Goal: Book appointment/travel/reservation

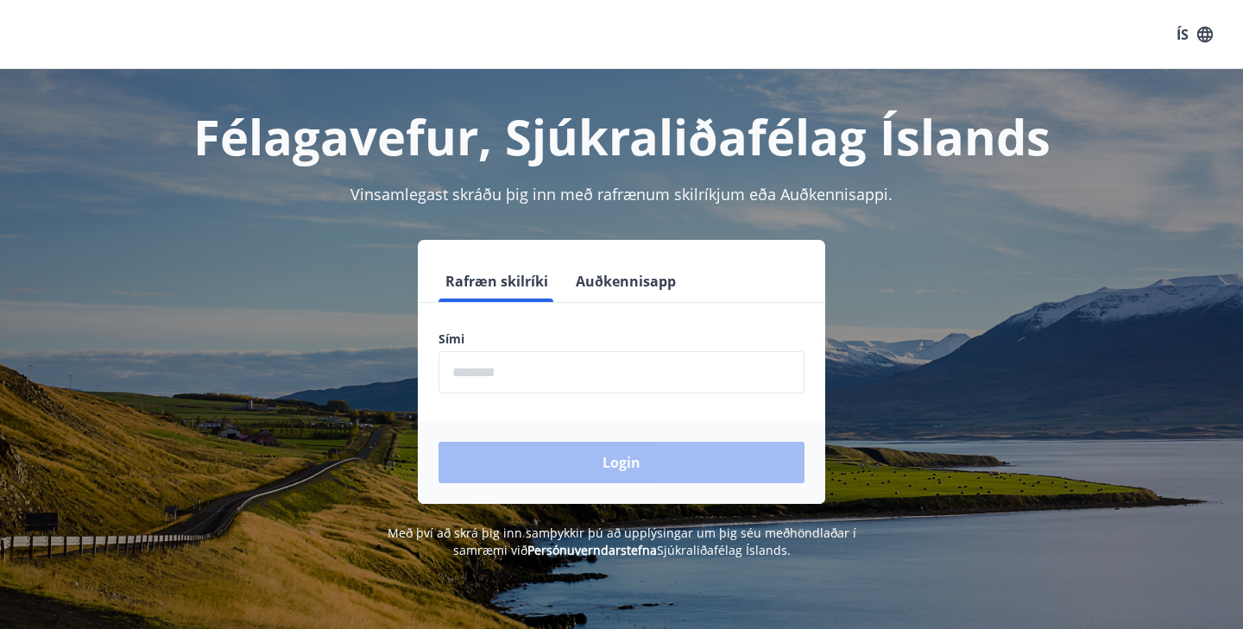
click at [487, 372] on input "phone" at bounding box center [622, 372] width 366 height 42
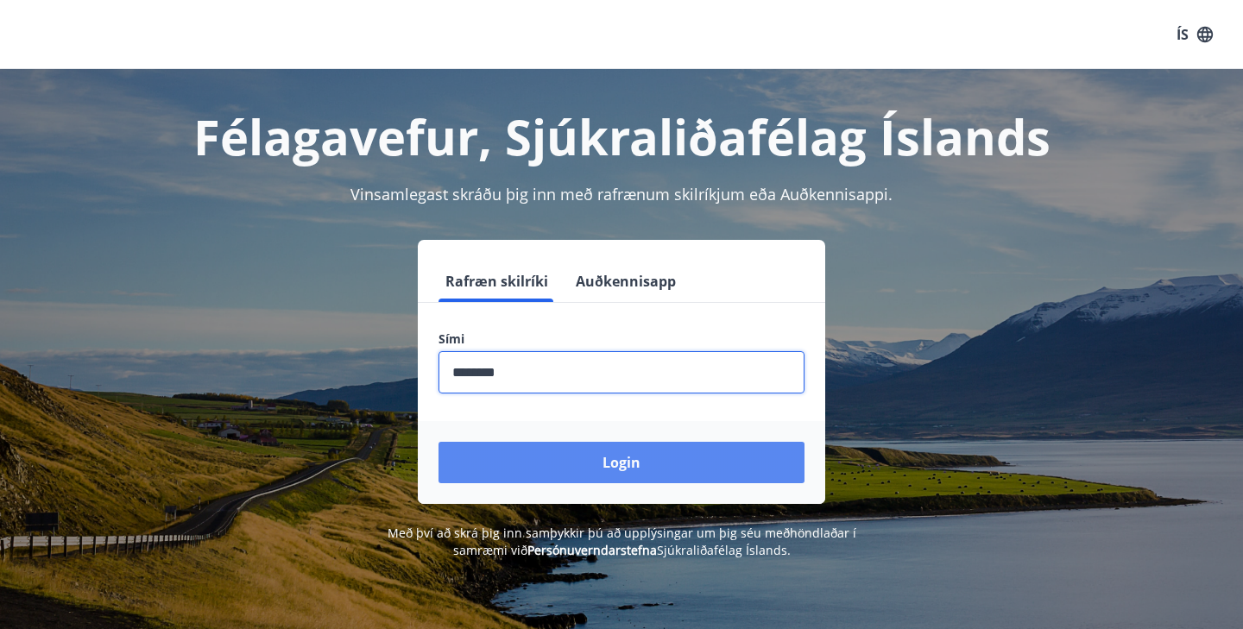
type input "********"
click at [515, 459] on button "Login" at bounding box center [622, 462] width 366 height 41
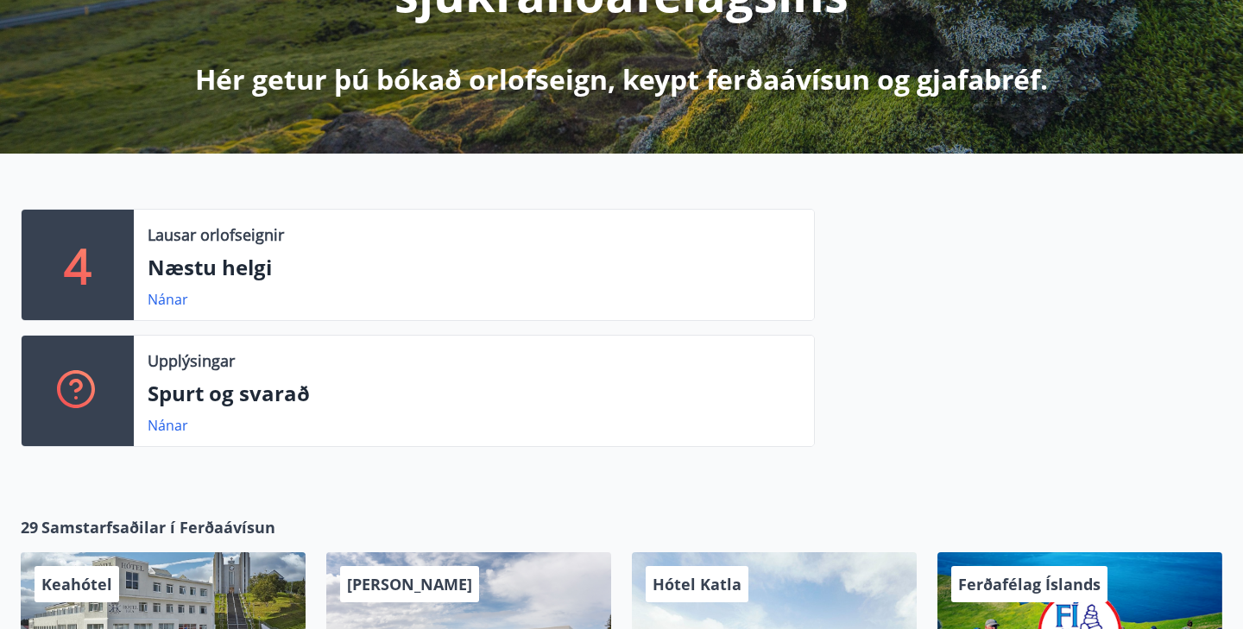
scroll to position [346, 0]
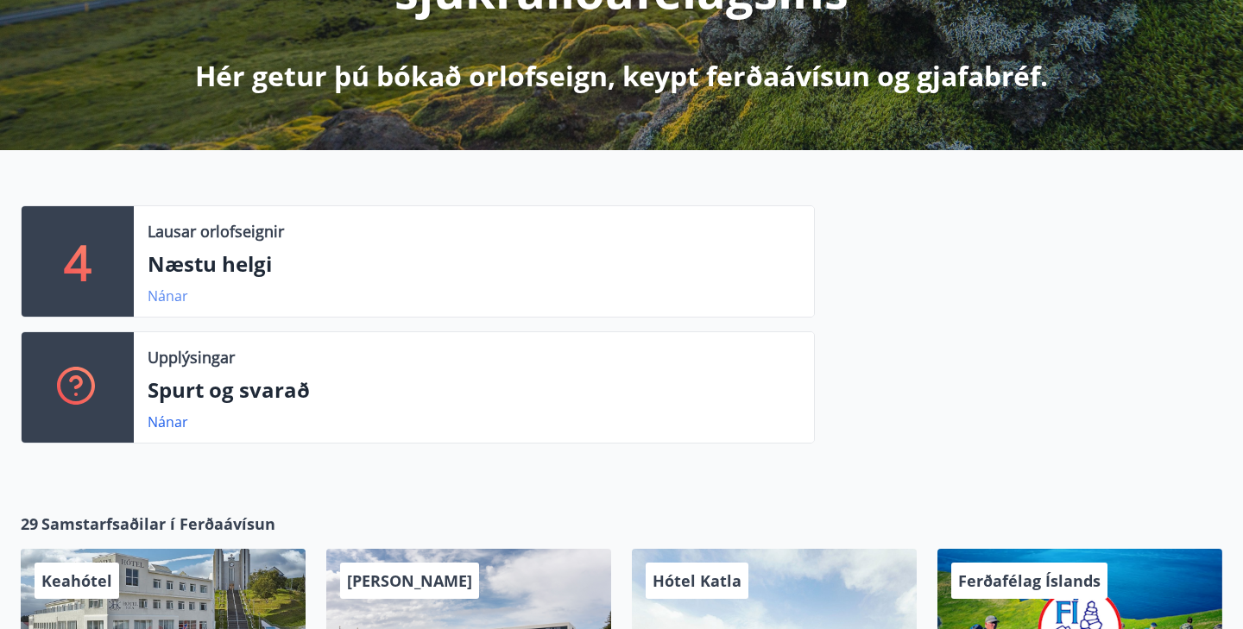
click at [178, 293] on link "Nánar" at bounding box center [168, 296] width 41 height 19
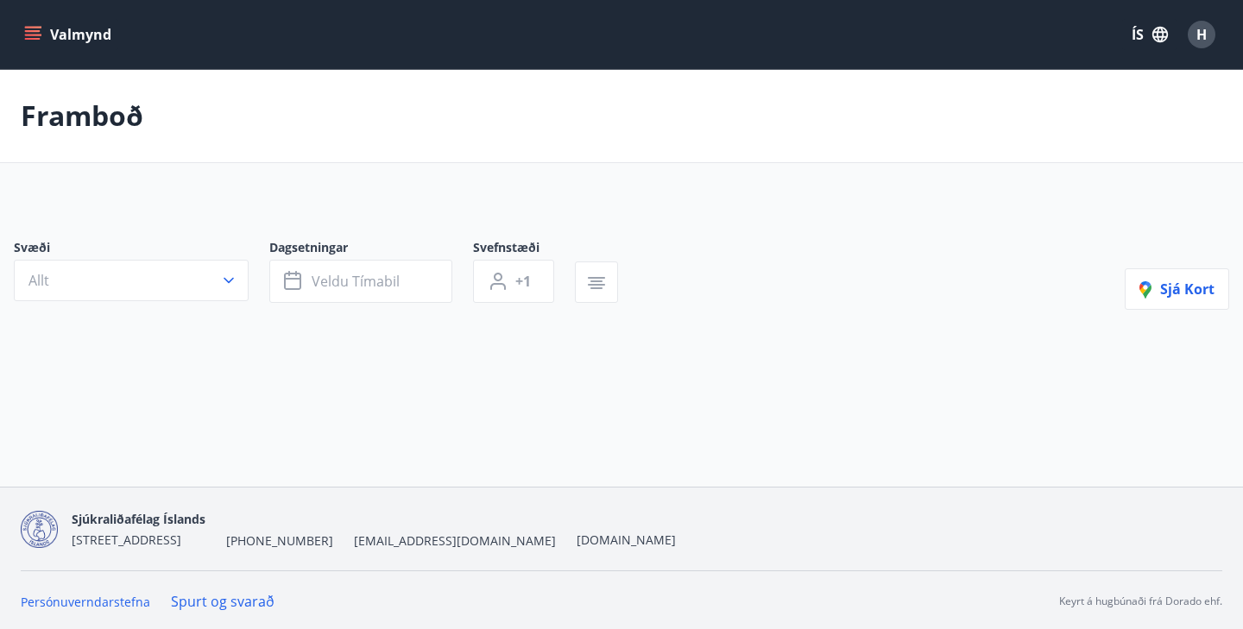
type input "*"
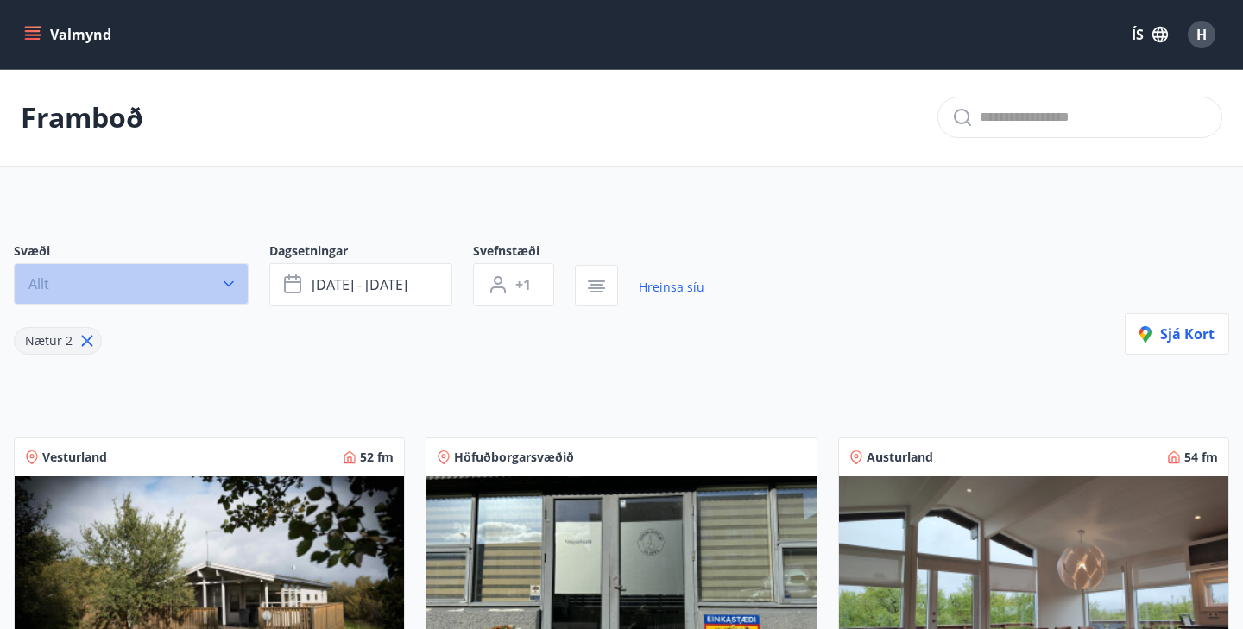
click at [230, 282] on icon "button" at bounding box center [228, 283] width 17 height 17
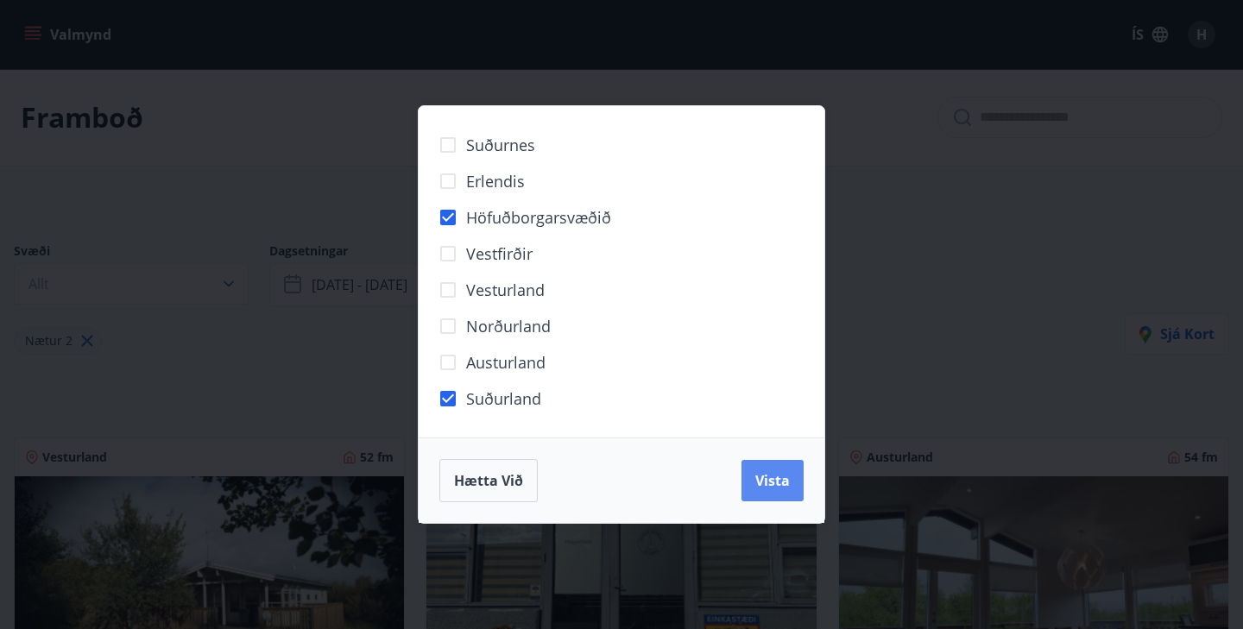
click at [764, 484] on span "Vista" at bounding box center [773, 480] width 35 height 19
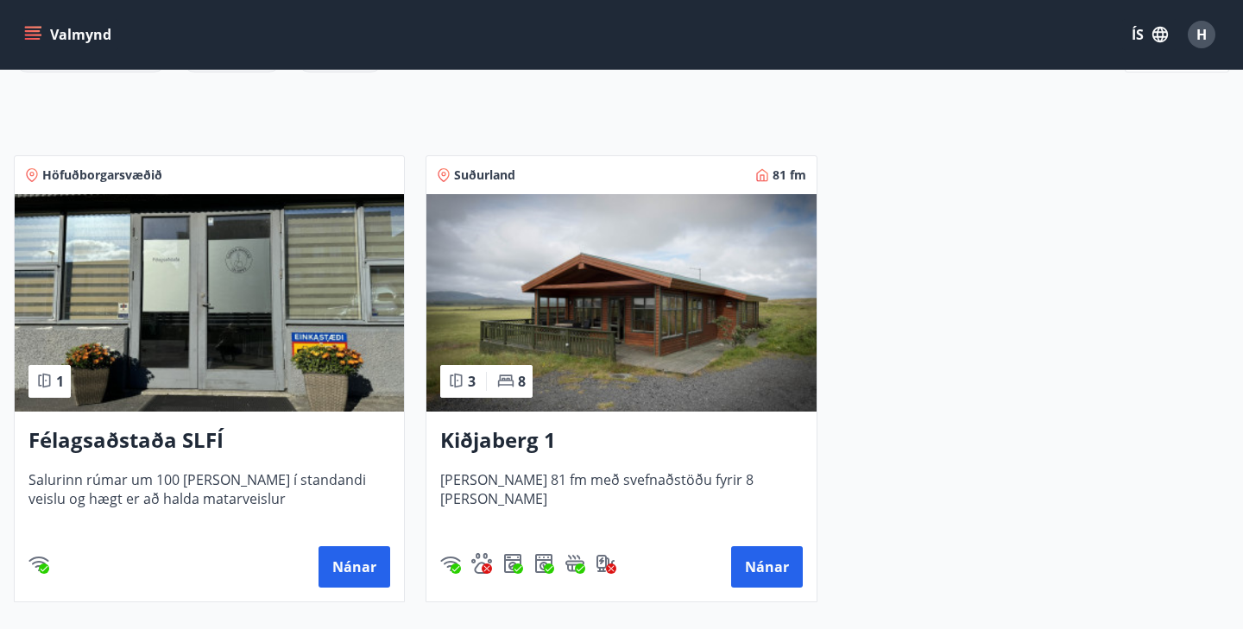
scroll to position [285, 0]
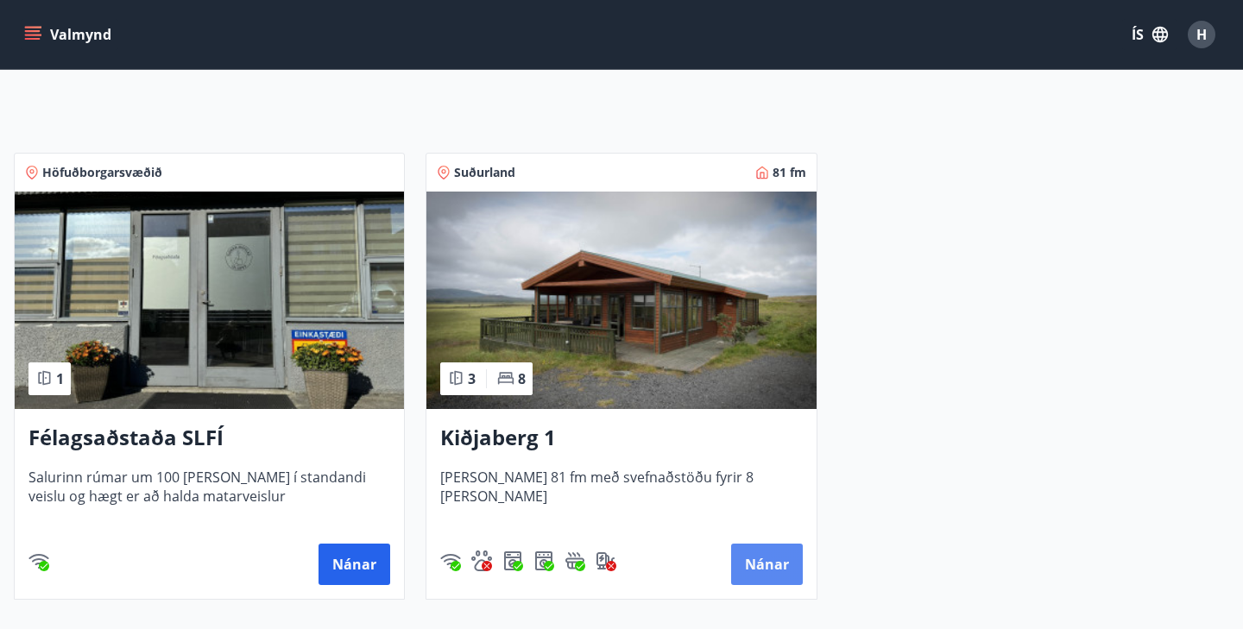
click at [766, 563] on button "Nánar" at bounding box center [767, 564] width 72 height 41
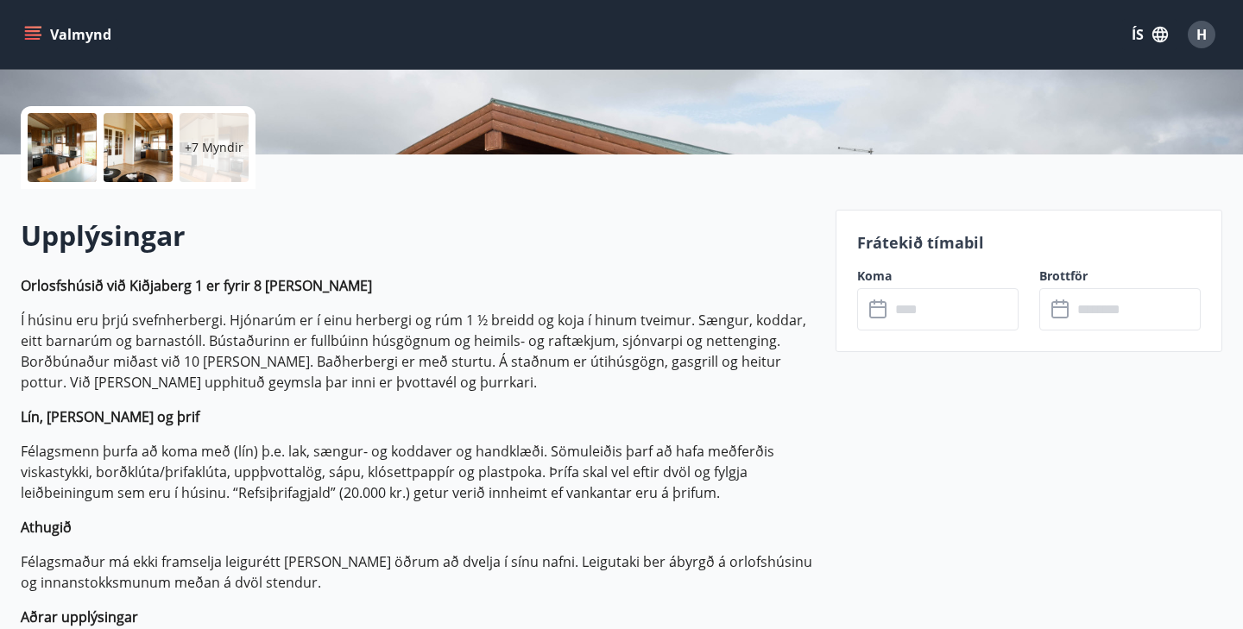
scroll to position [365, 0]
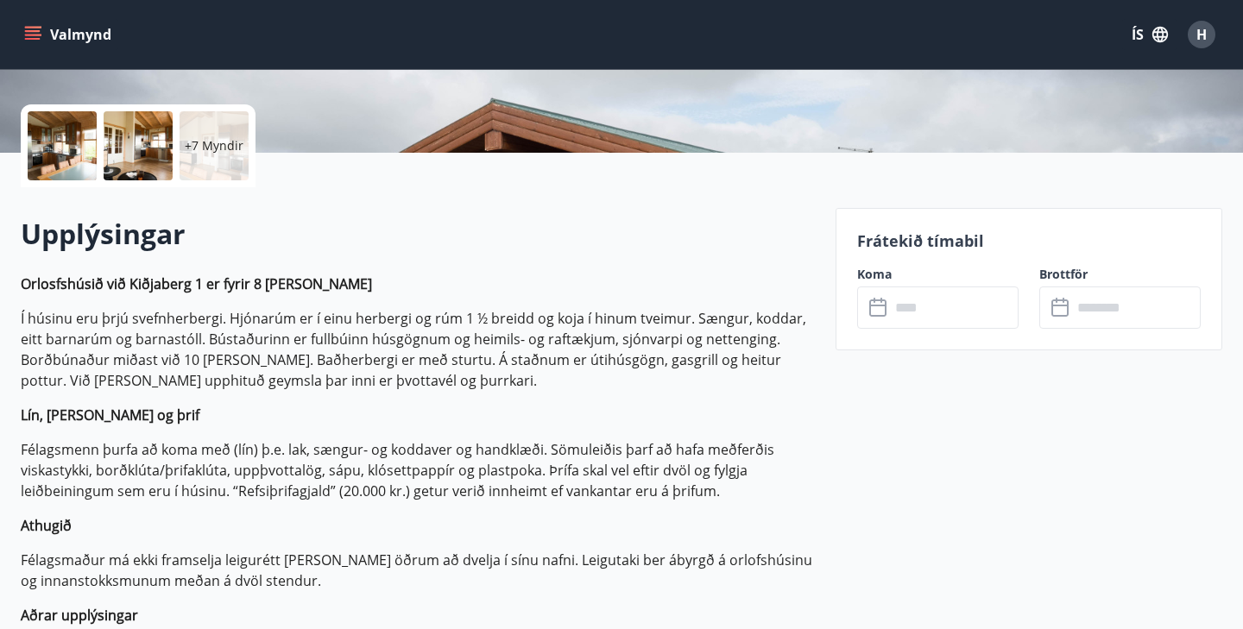
click at [937, 313] on input "text" at bounding box center [954, 308] width 129 height 42
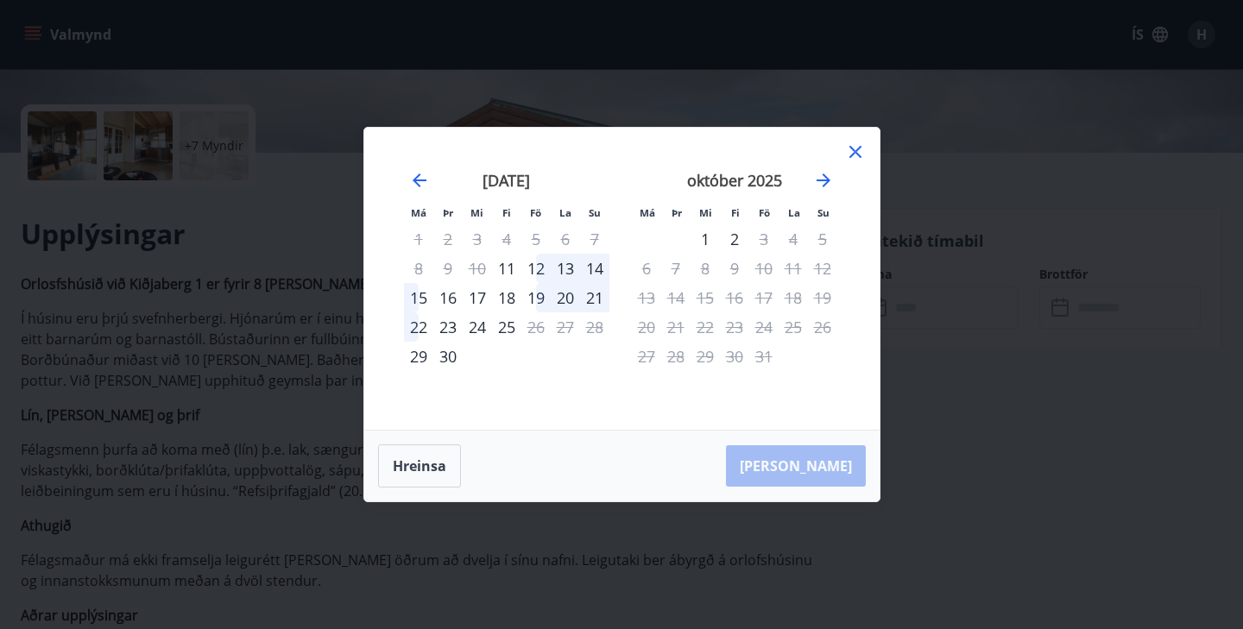
click at [538, 268] on div "12" at bounding box center [536, 268] width 29 height 29
click at [419, 295] on div "15" at bounding box center [418, 297] width 29 height 29
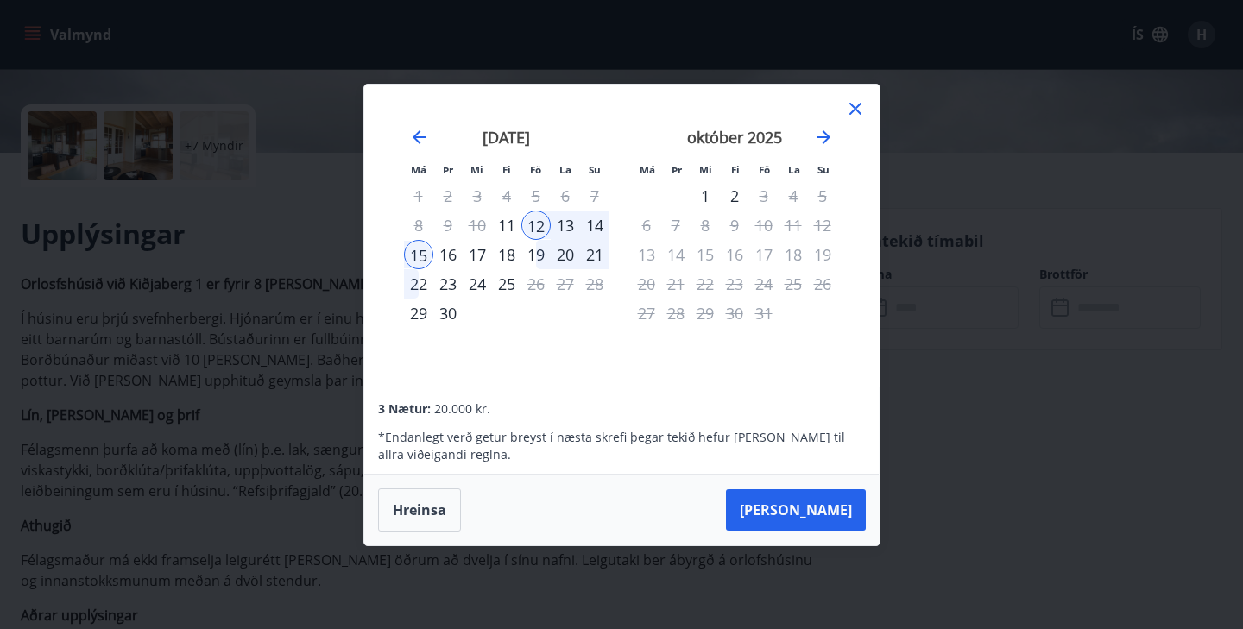
click at [600, 231] on div "14" at bounding box center [594, 225] width 29 height 29
click at [432, 501] on button "Hreinsa" at bounding box center [419, 510] width 83 height 43
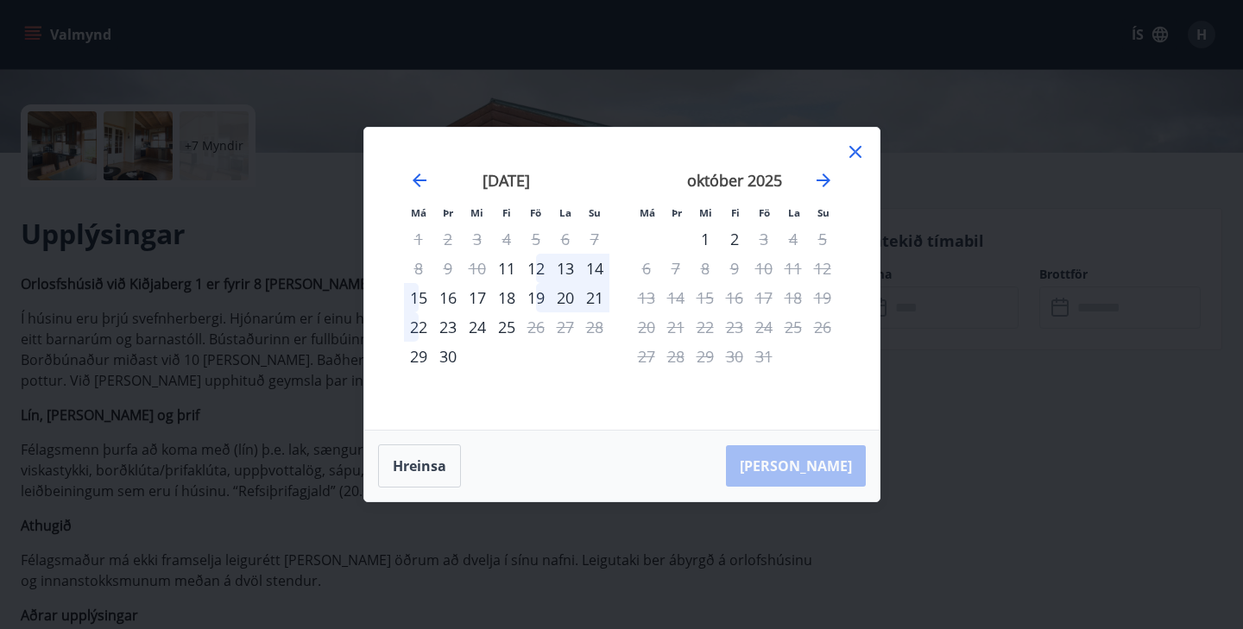
click at [535, 269] on div "12" at bounding box center [536, 268] width 29 height 29
click at [598, 269] on div "14" at bounding box center [594, 268] width 29 height 29
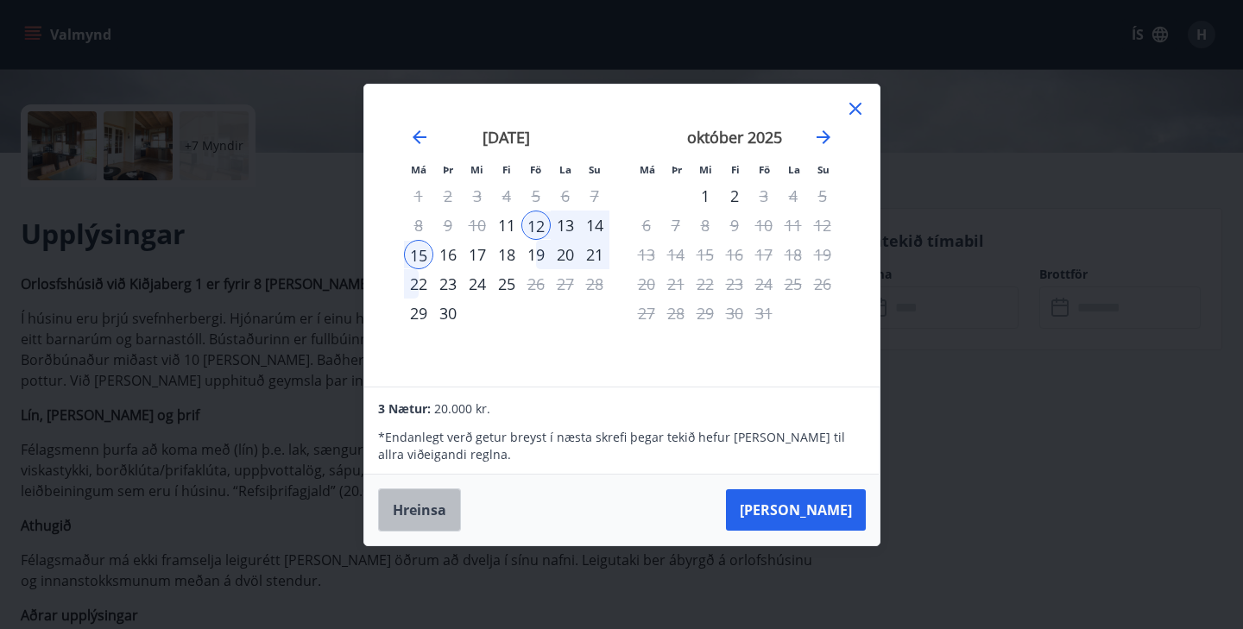
click at [435, 505] on button "Hreinsa" at bounding box center [419, 510] width 83 height 43
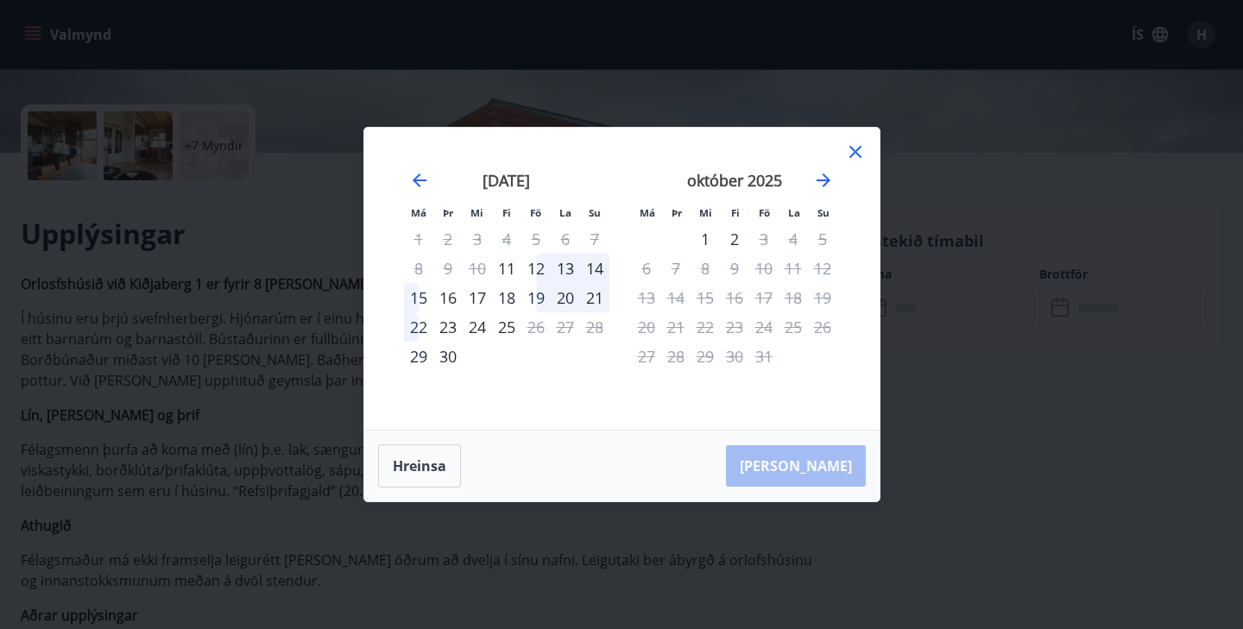
click at [540, 270] on div "12" at bounding box center [536, 268] width 29 height 29
click at [421, 300] on div "15" at bounding box center [418, 297] width 29 height 29
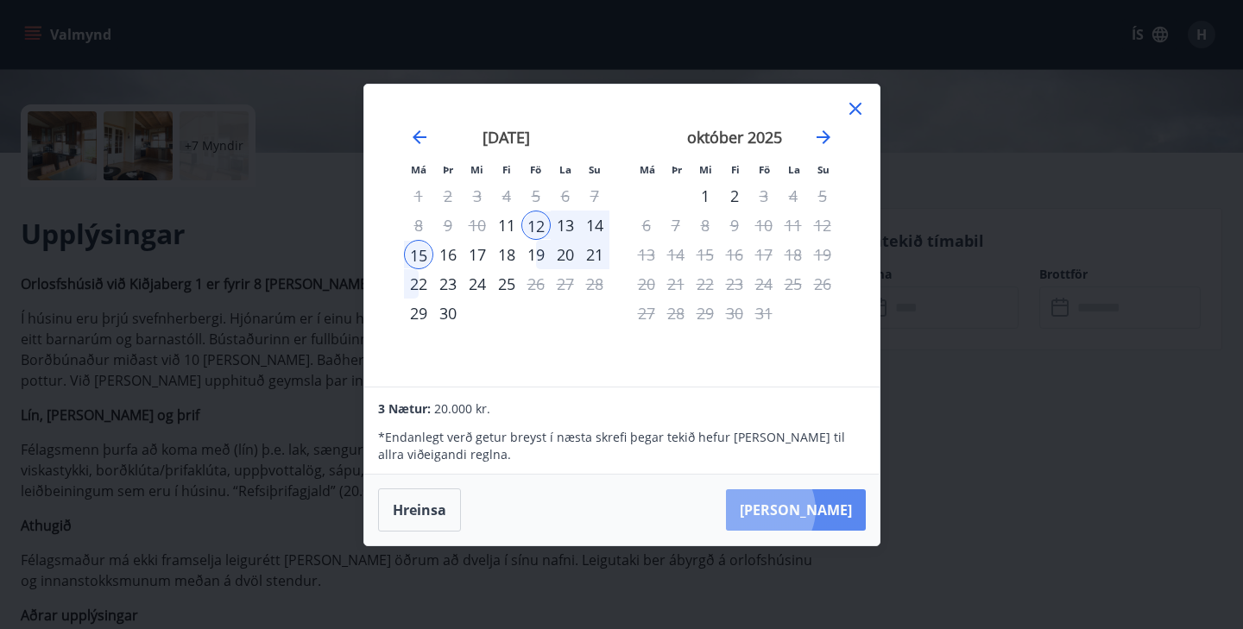
click at [812, 509] on button "Taka Frá" at bounding box center [796, 510] width 140 height 41
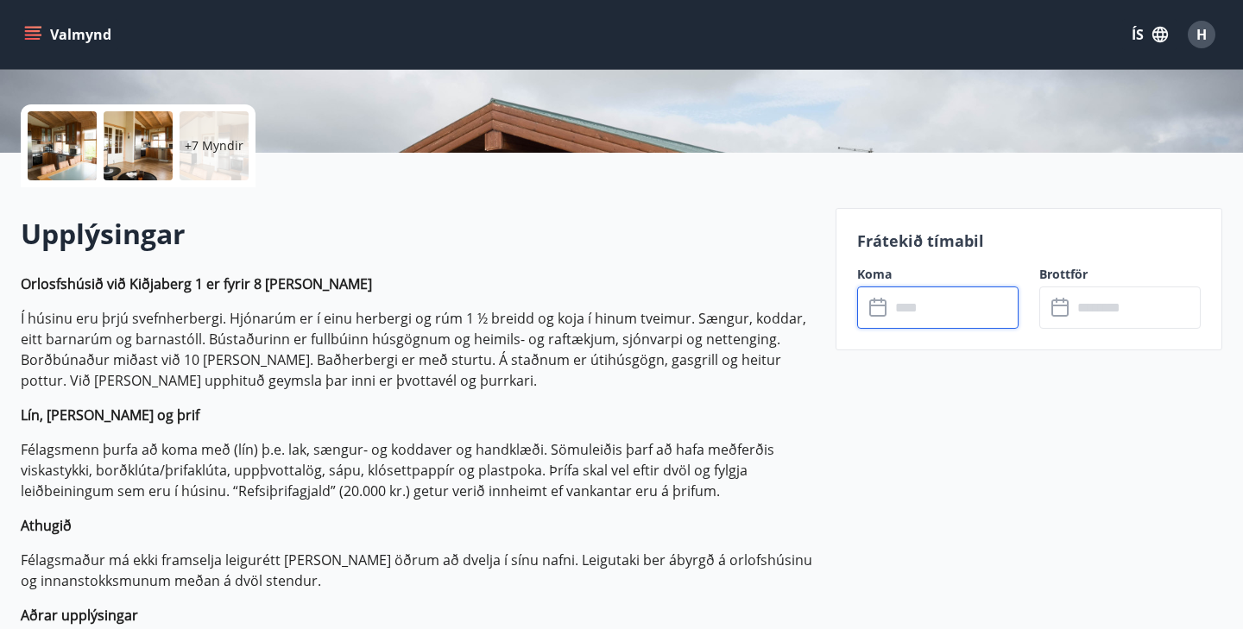
type input "******"
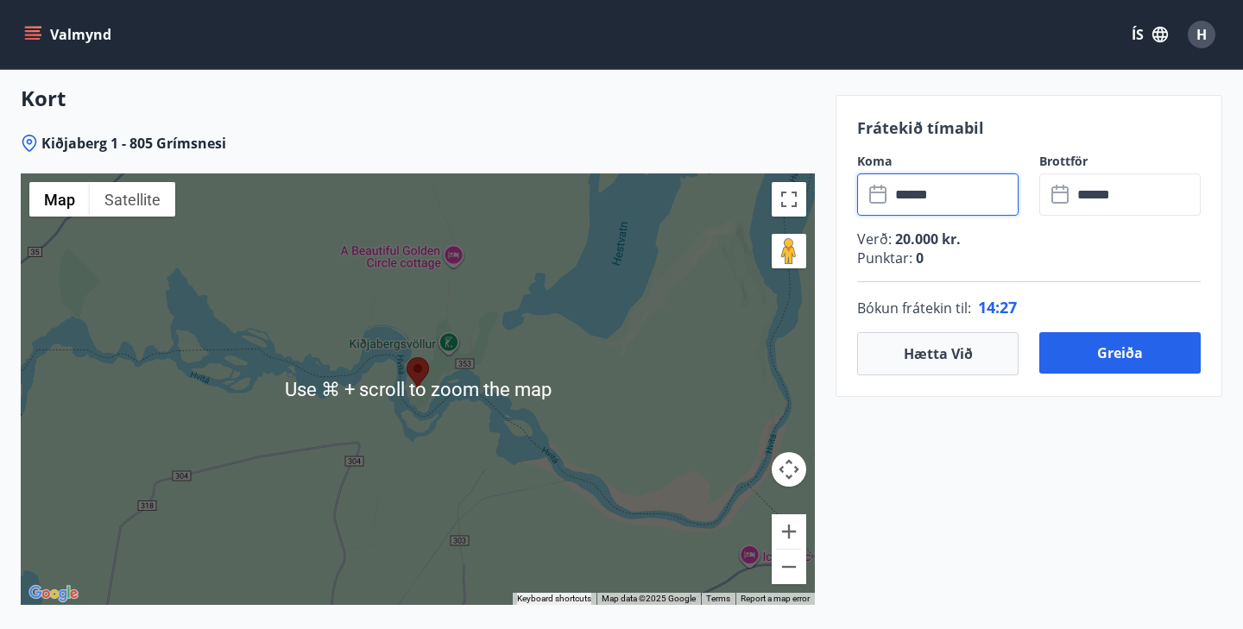
scroll to position [2714, 0]
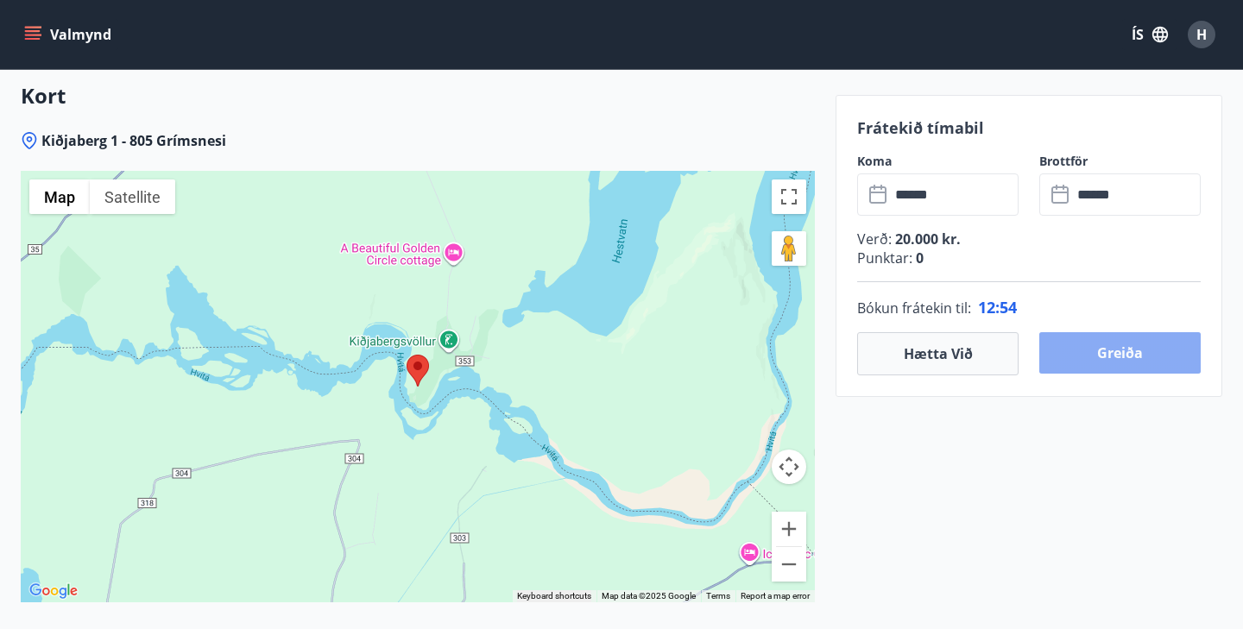
click at [1093, 351] on button "Greiða" at bounding box center [1120, 352] width 161 height 41
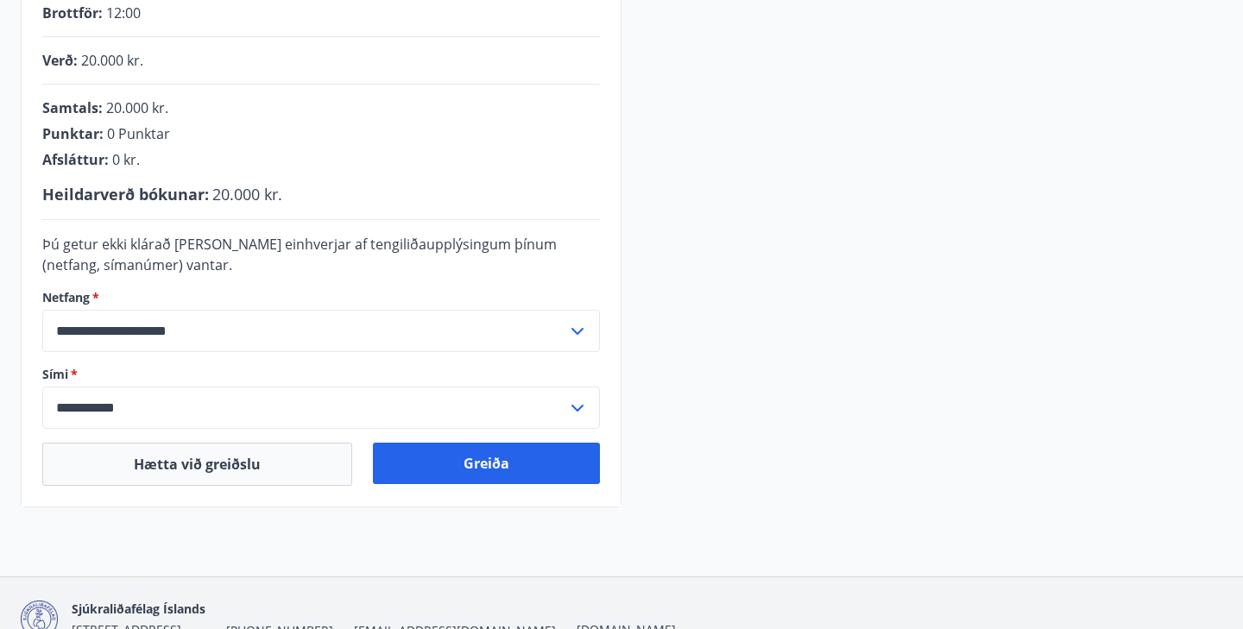
scroll to position [422, 0]
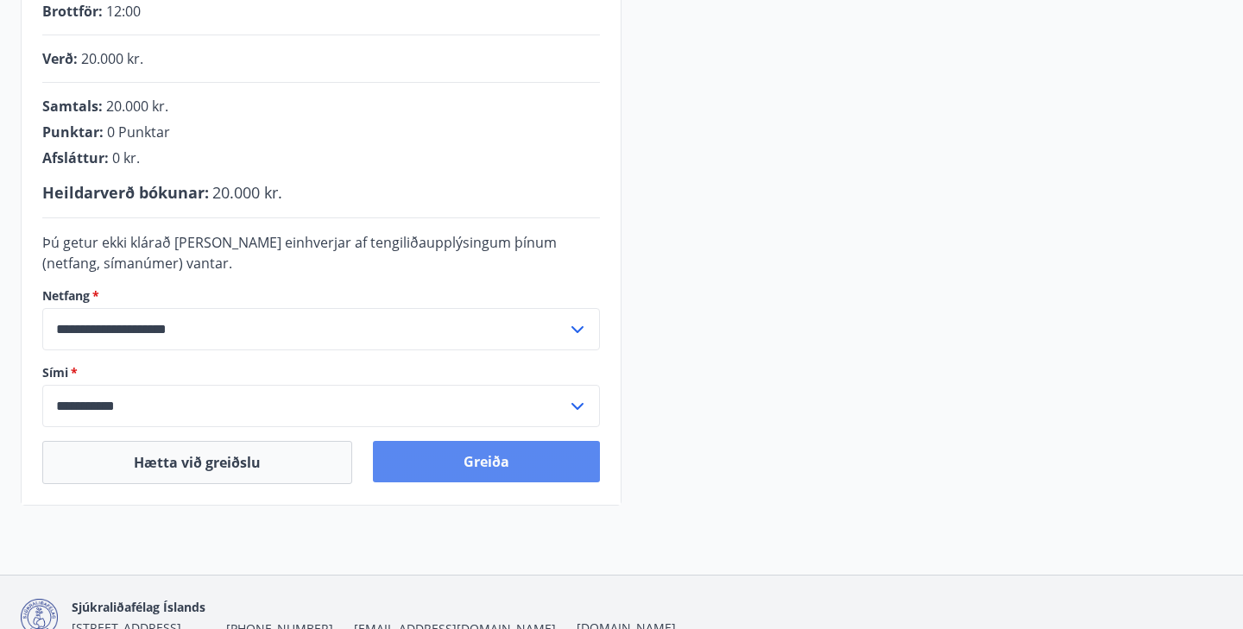
click at [508, 458] on button "Greiða" at bounding box center [486, 461] width 227 height 41
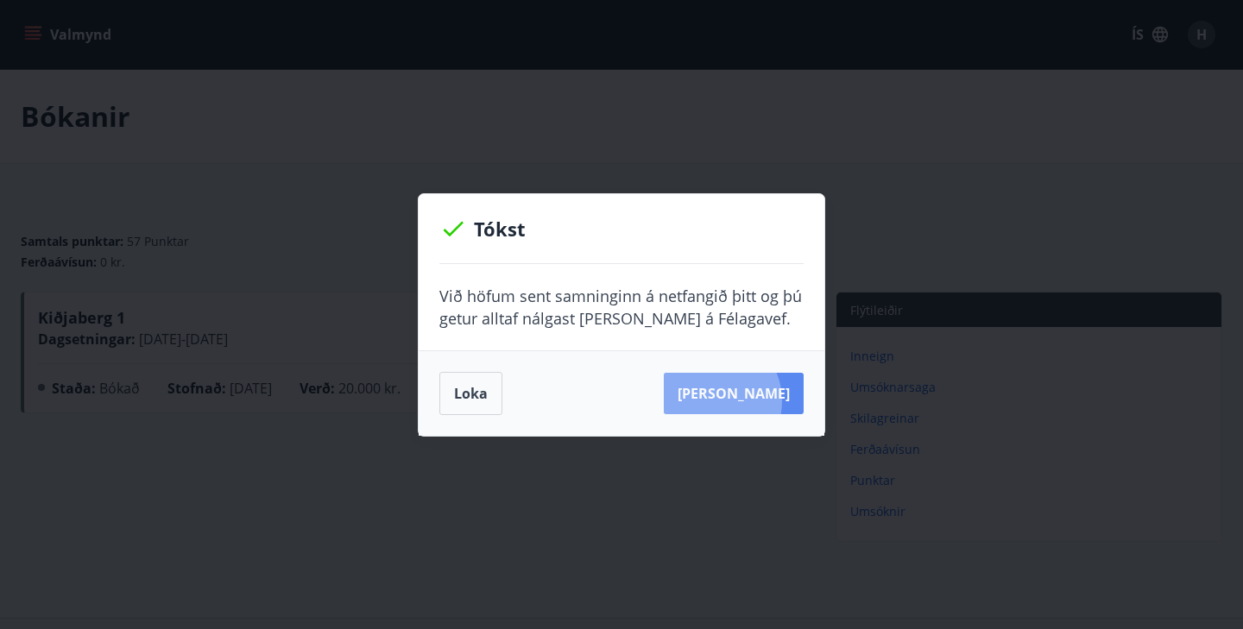
click at [738, 401] on button "Sjá samning" at bounding box center [734, 393] width 140 height 41
click at [725, 400] on button "Sjá samning" at bounding box center [734, 393] width 140 height 41
click at [219, 194] on div "Tókst Við höfum sent samninginn á netfangið þitt og þú getur alltaf nálgast han…" at bounding box center [621, 314] width 1243 height 629
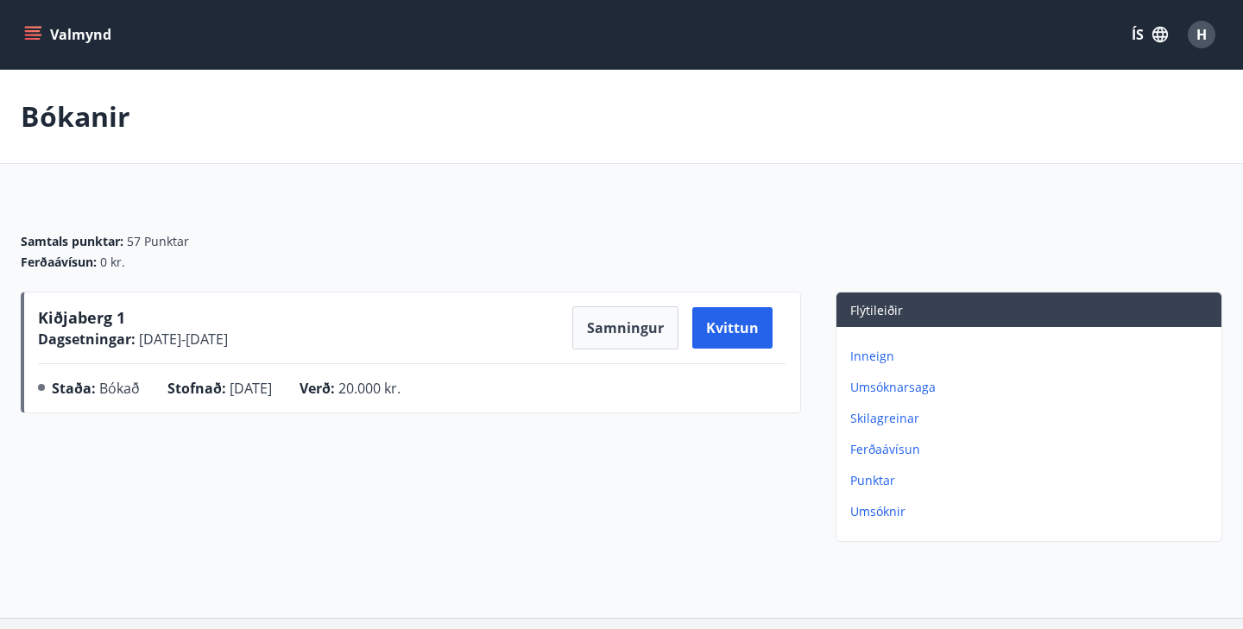
click at [16, 41] on div "Valmynd ÍS H" at bounding box center [621, 34] width 1243 height 69
click at [40, 37] on icon "menu" at bounding box center [32, 34] width 17 height 17
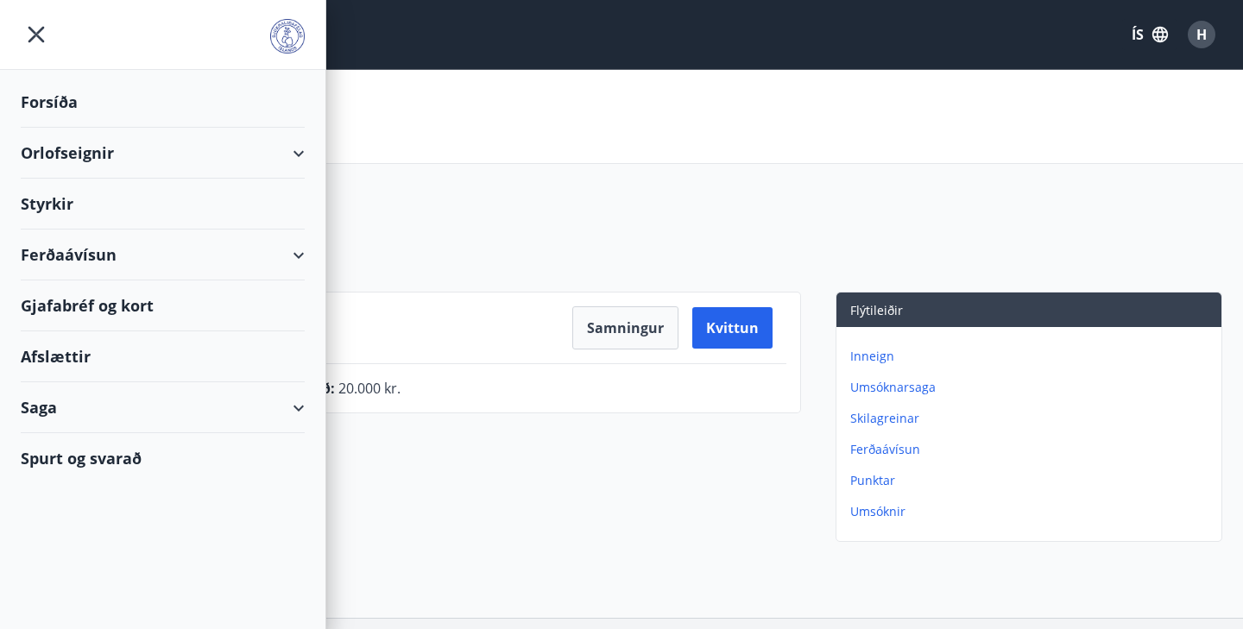
click at [61, 156] on div "Orlofseignir" at bounding box center [163, 153] width 284 height 51
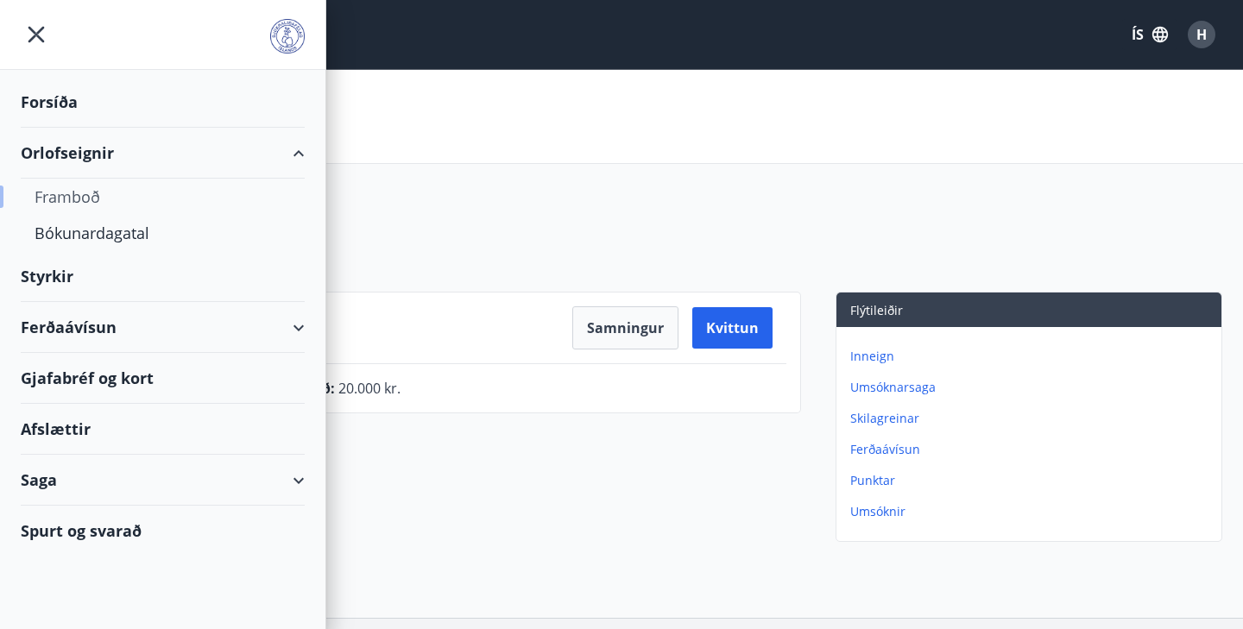
click at [70, 205] on div "Framboð" at bounding box center [163, 197] width 256 height 36
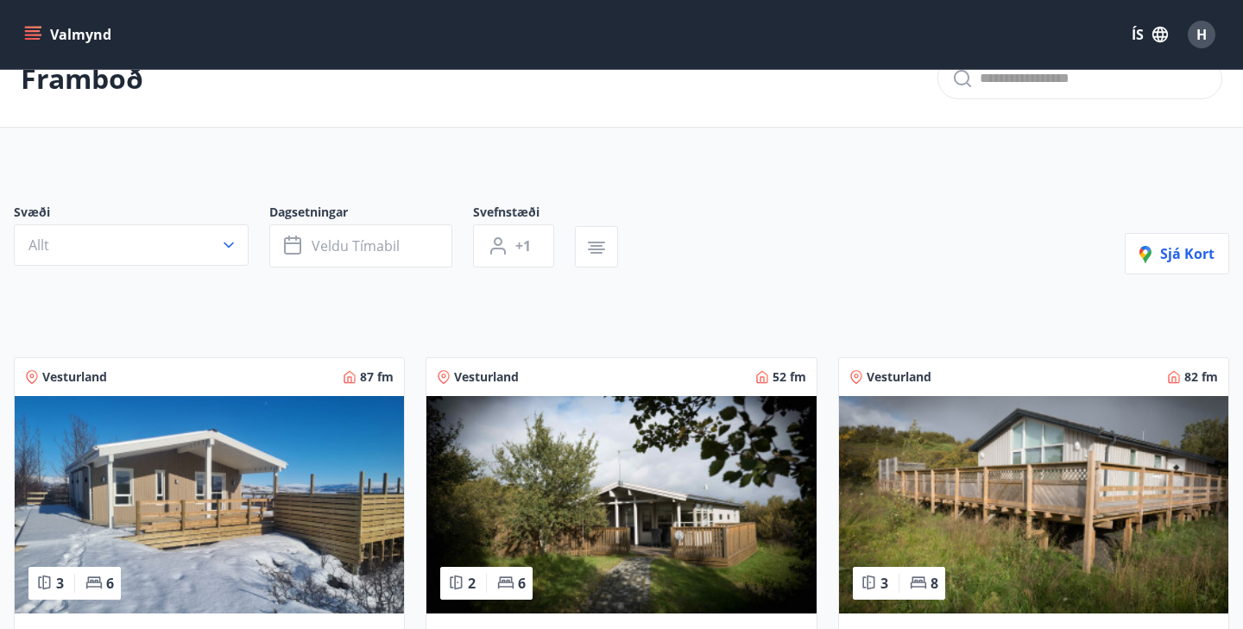
scroll to position [39, 0]
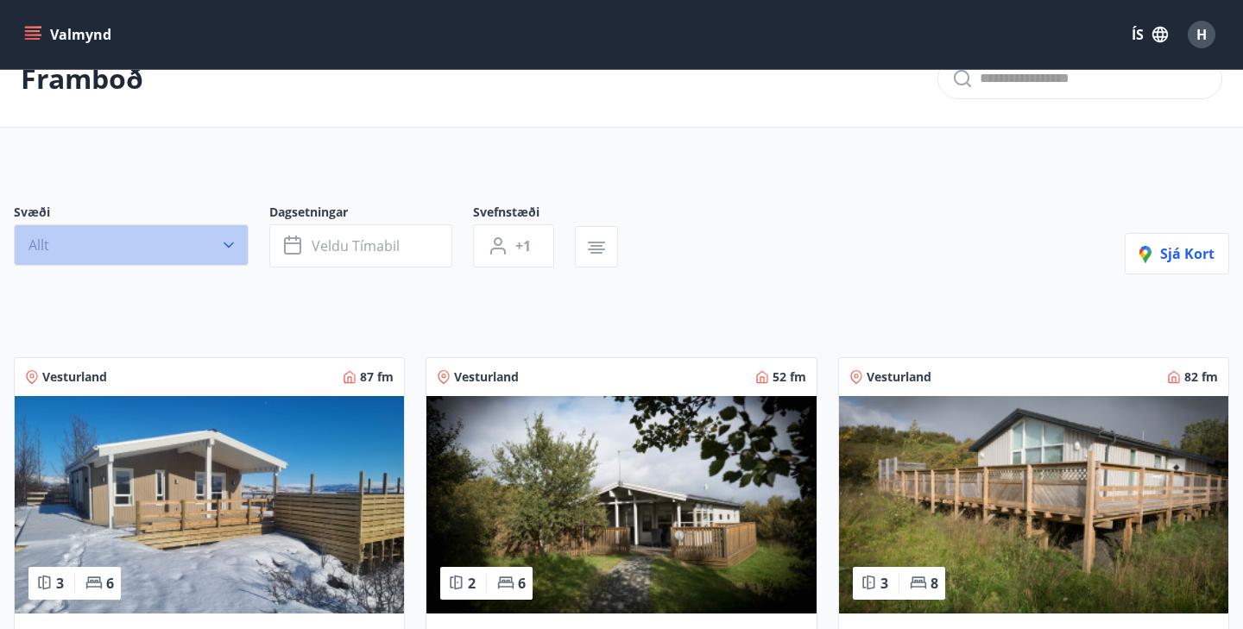
click at [230, 241] on icon "button" at bounding box center [228, 245] width 17 height 17
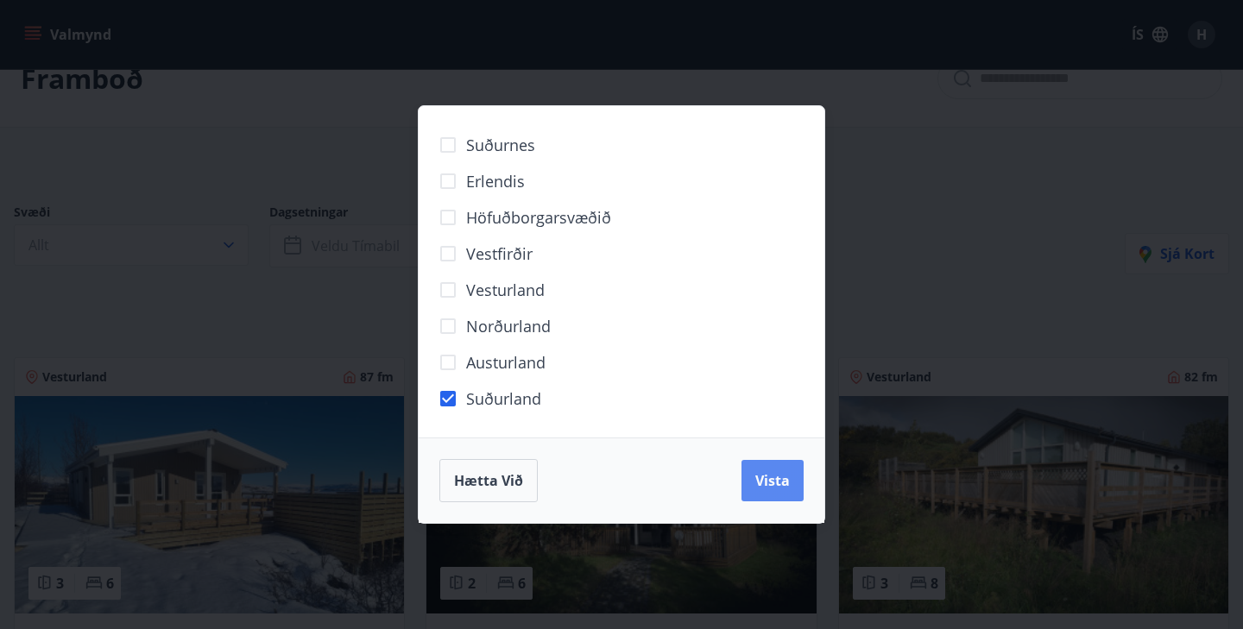
click at [778, 483] on span "Vista" at bounding box center [773, 480] width 35 height 19
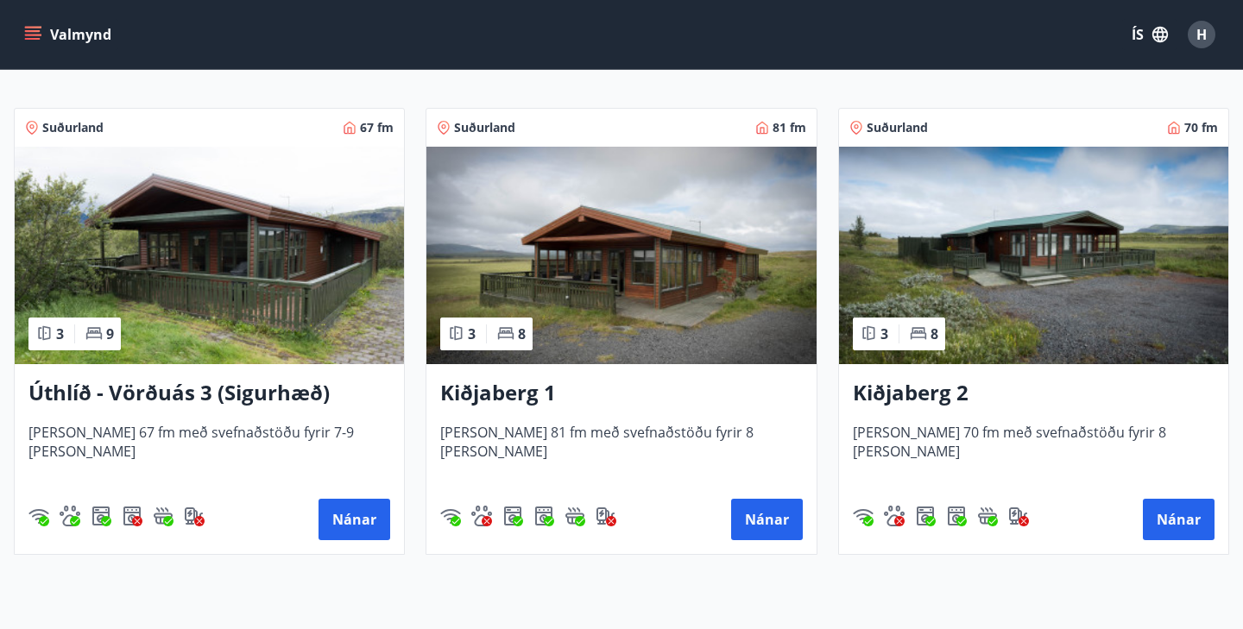
scroll to position [331, 0]
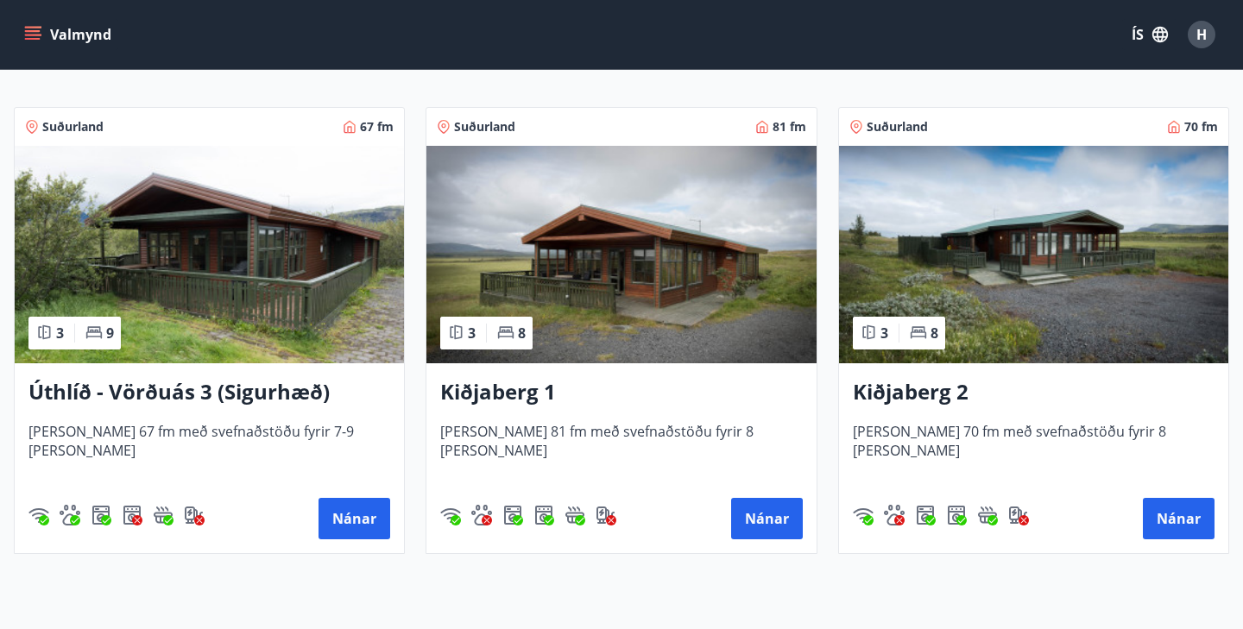
click at [655, 303] on img at bounding box center [621, 255] width 389 height 218
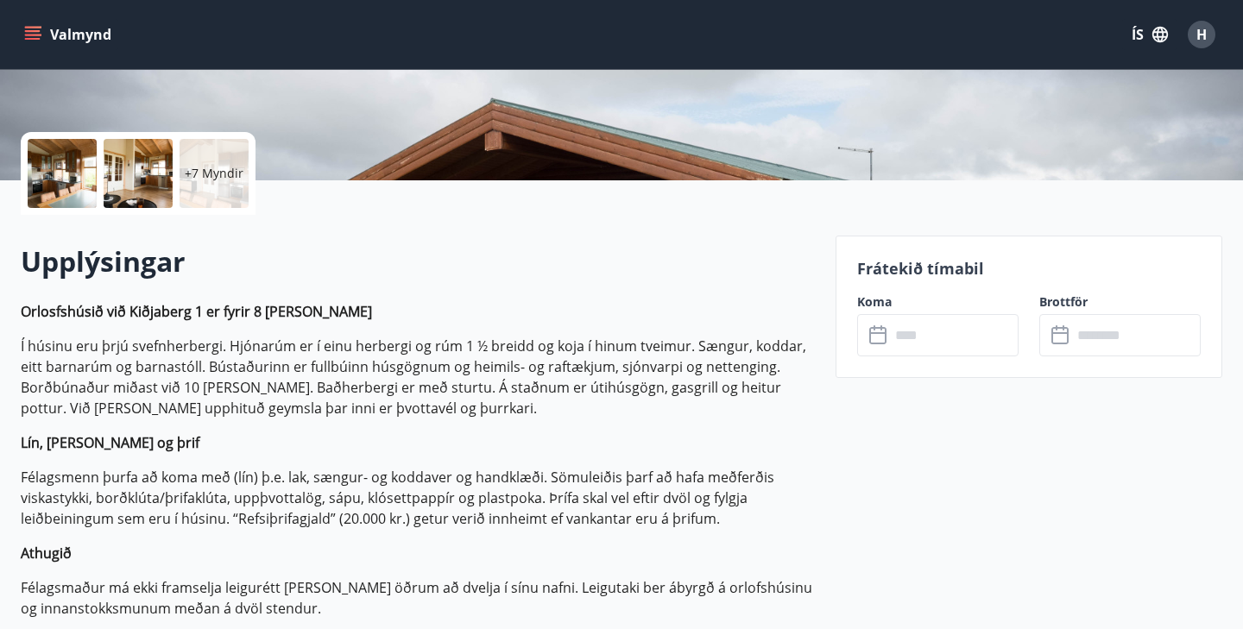
scroll to position [338, 0]
click at [139, 188] on div at bounding box center [138, 172] width 69 height 69
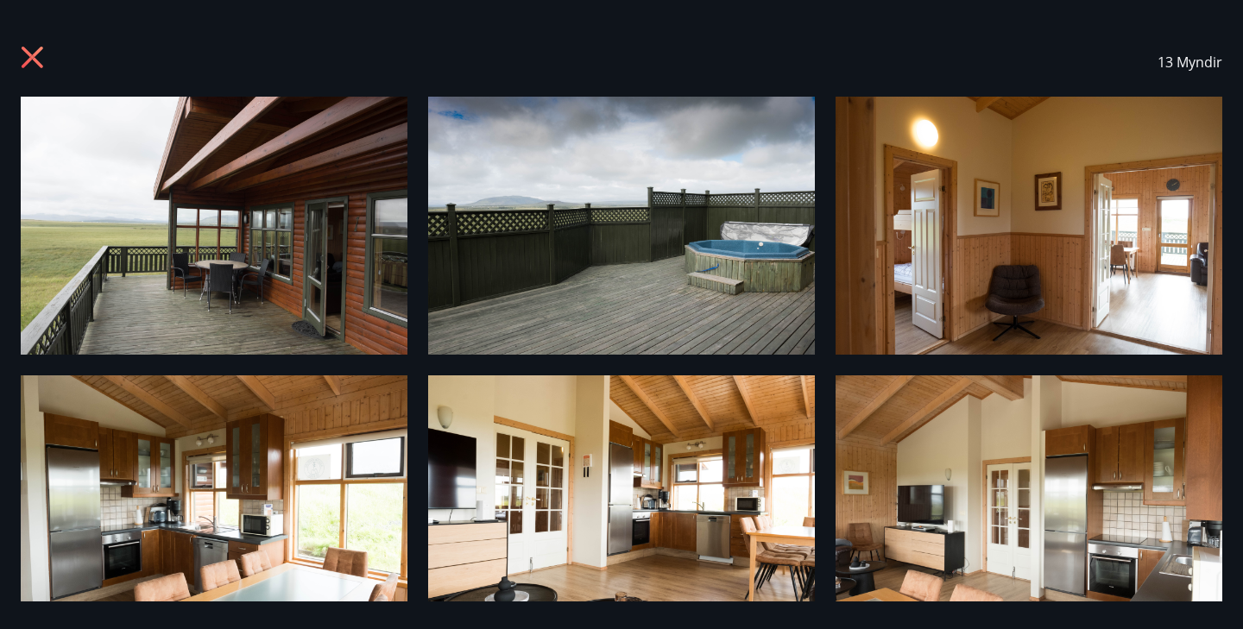
scroll to position [0, 0]
click at [39, 62] on icon at bounding box center [33, 58] width 22 height 22
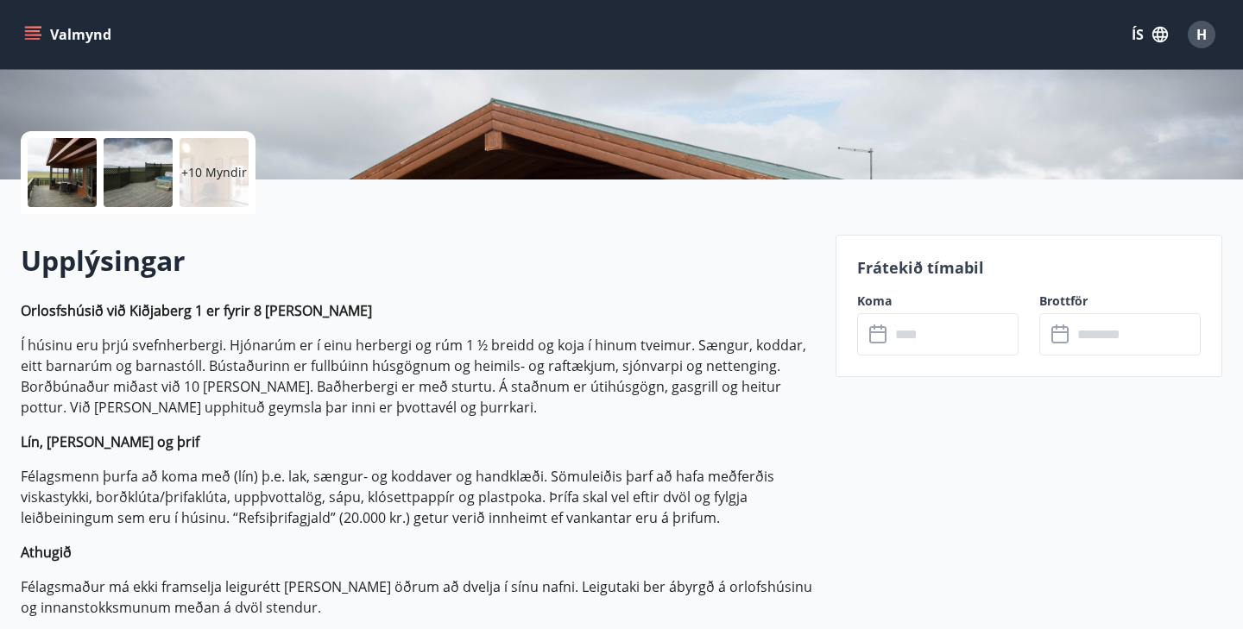
click at [203, 180] on p "+10 Myndir" at bounding box center [214, 172] width 66 height 17
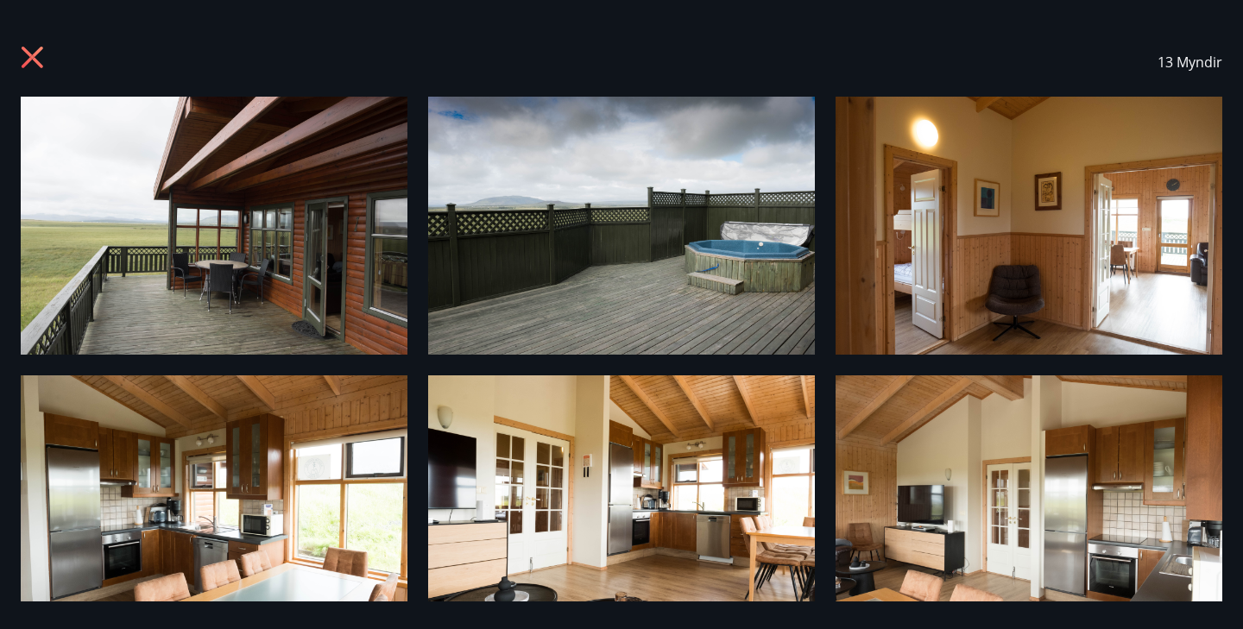
click at [35, 60] on icon at bounding box center [33, 58] width 22 height 22
